Goal: Task Accomplishment & Management: Manage account settings

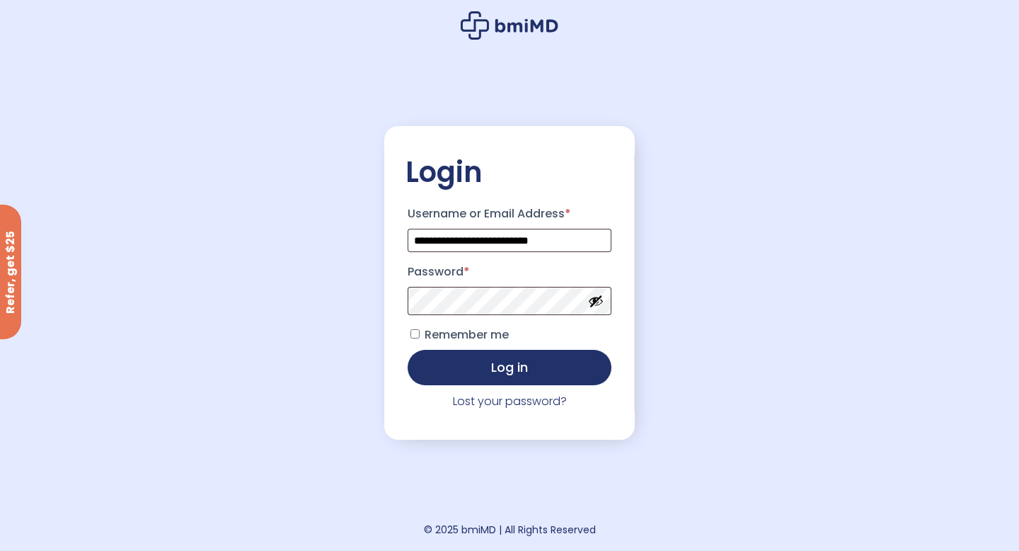
click at [596, 300] on button "Show password" at bounding box center [596, 301] width 16 height 16
click at [543, 376] on button "Log in" at bounding box center [510, 365] width 204 height 35
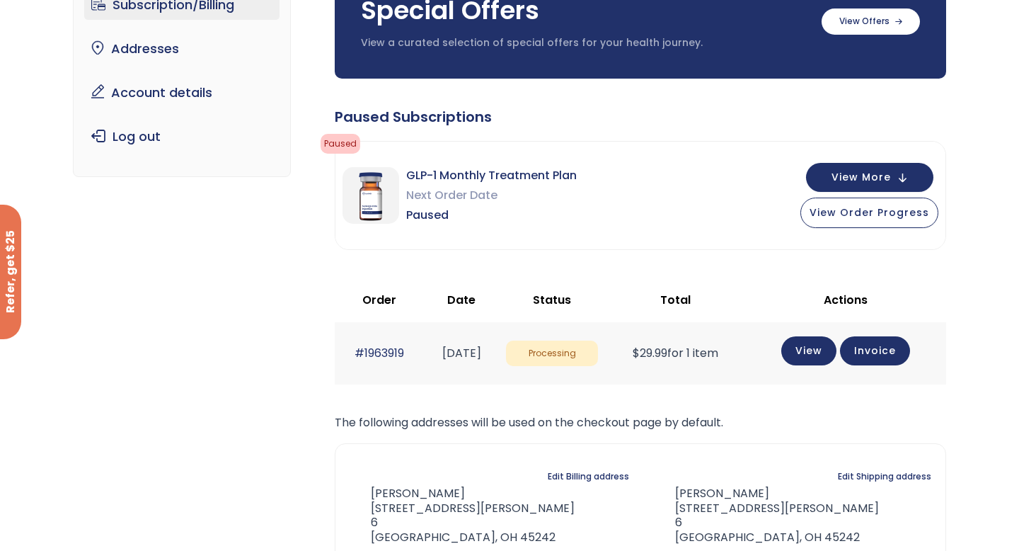
scroll to position [150, 0]
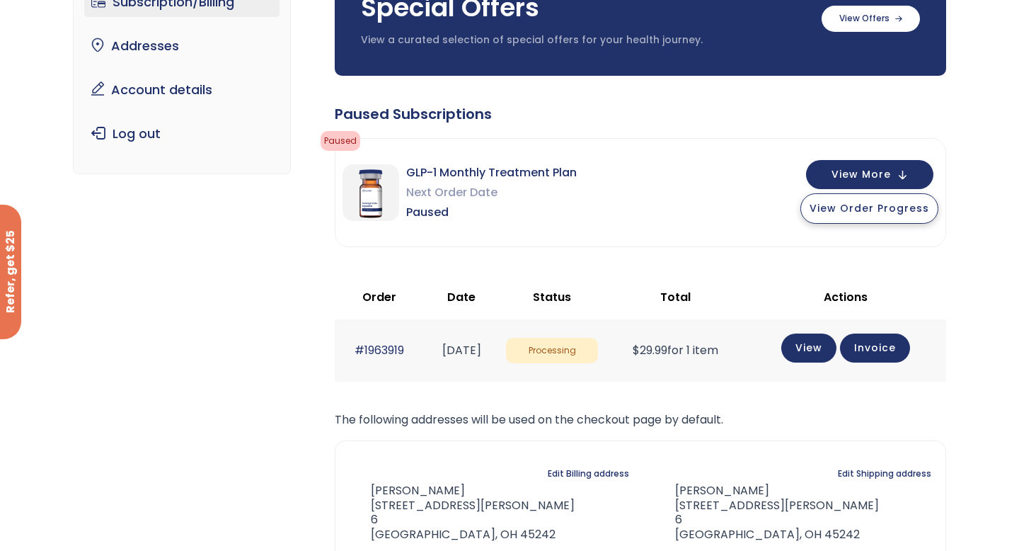
click at [880, 217] on button "View Order Progress" at bounding box center [869, 208] width 138 height 30
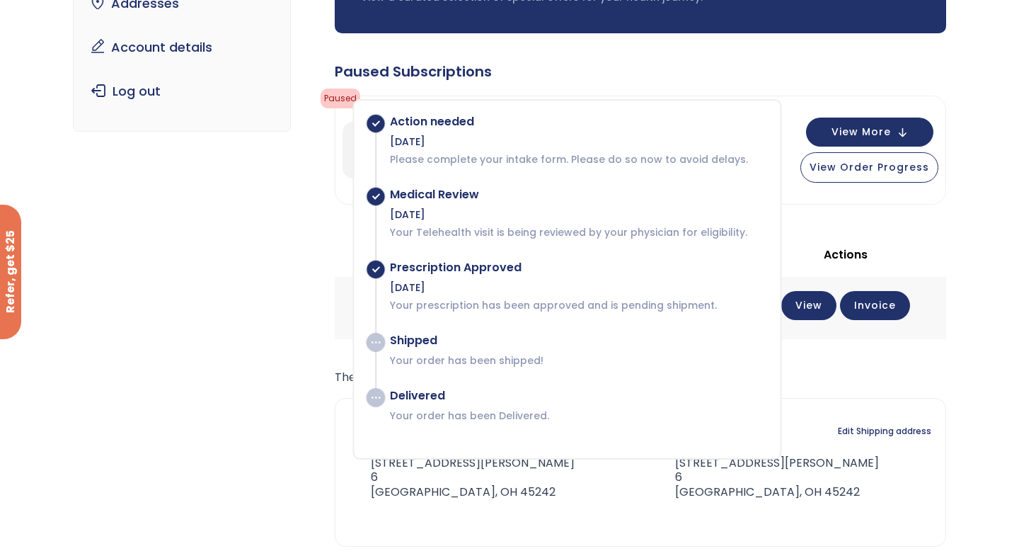
scroll to position [195, 0]
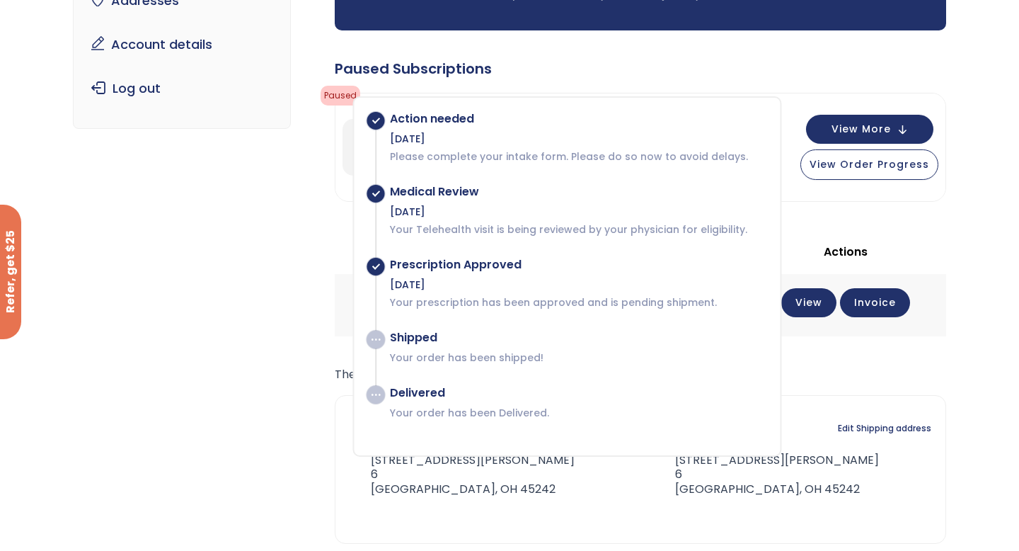
click at [186, 201] on div "Subscription/Billing bmiRewards Addresses Account details Submit a Review Log o…" at bounding box center [510, 255] width 874 height 735
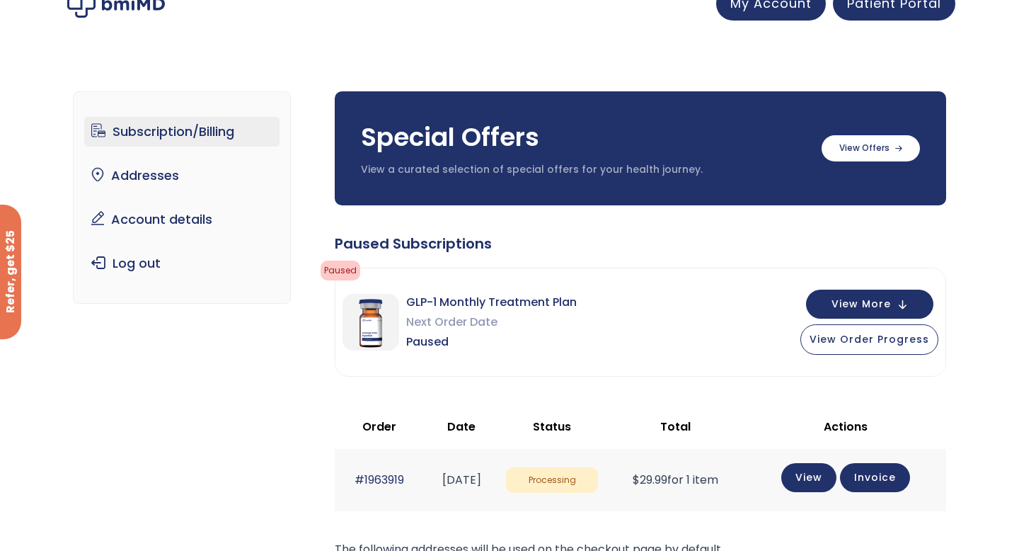
scroll to position [0, 0]
